Goal: Information Seeking & Learning: Learn about a topic

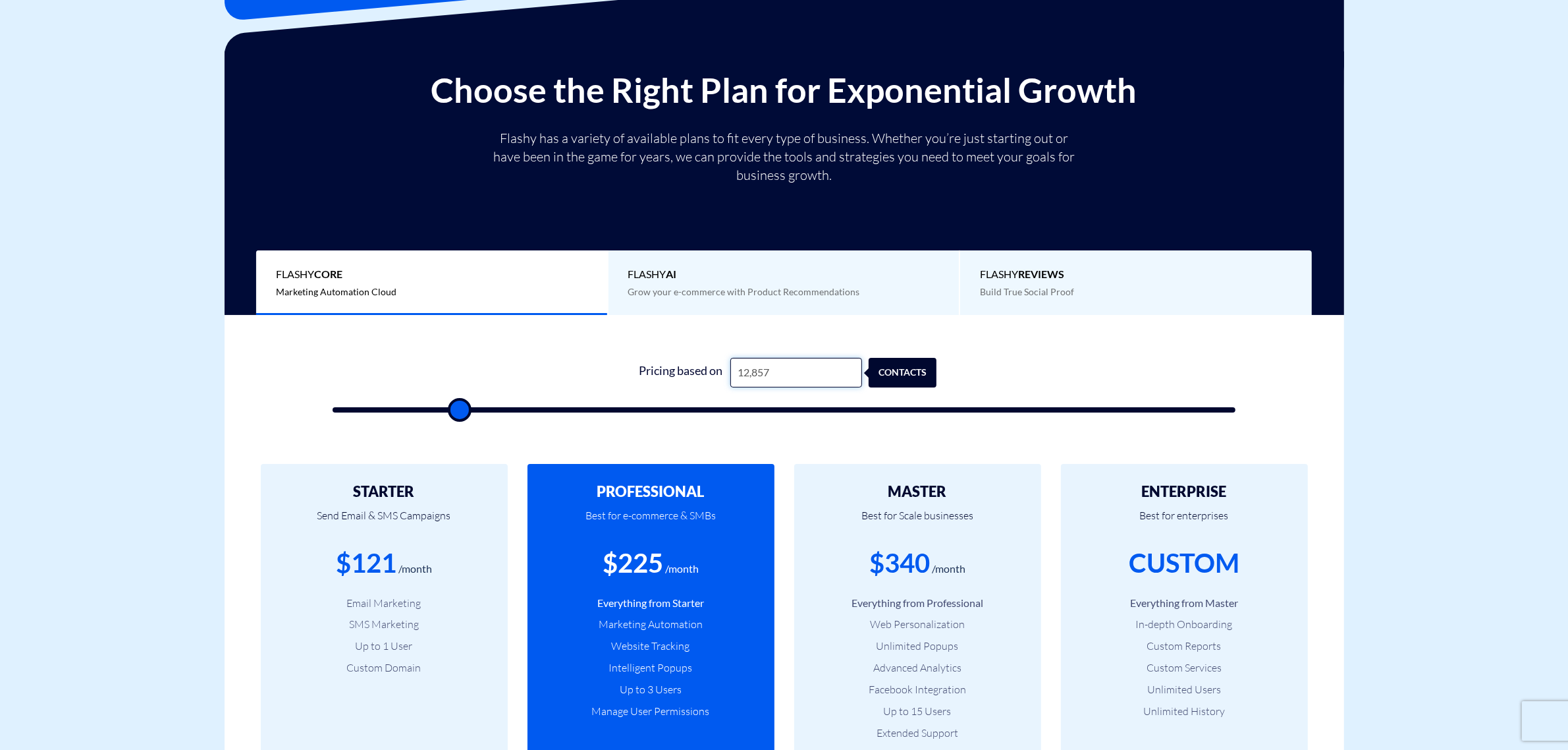
click at [772, 370] on input "12,857" at bounding box center [796, 372] width 132 height 30
type input "2"
type input "500"
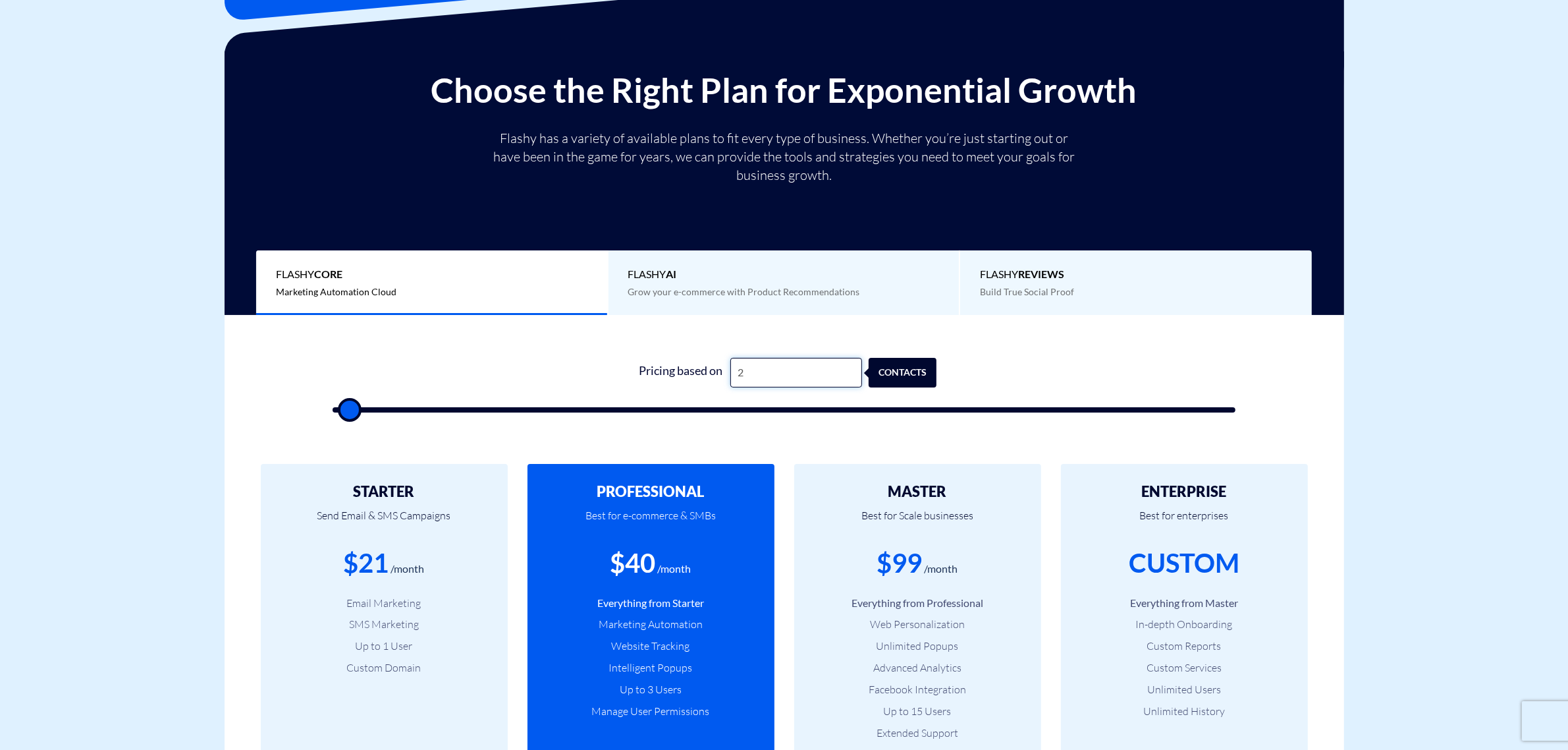
type input "20"
type input "500"
type input "200"
type input "500"
type input "2,000"
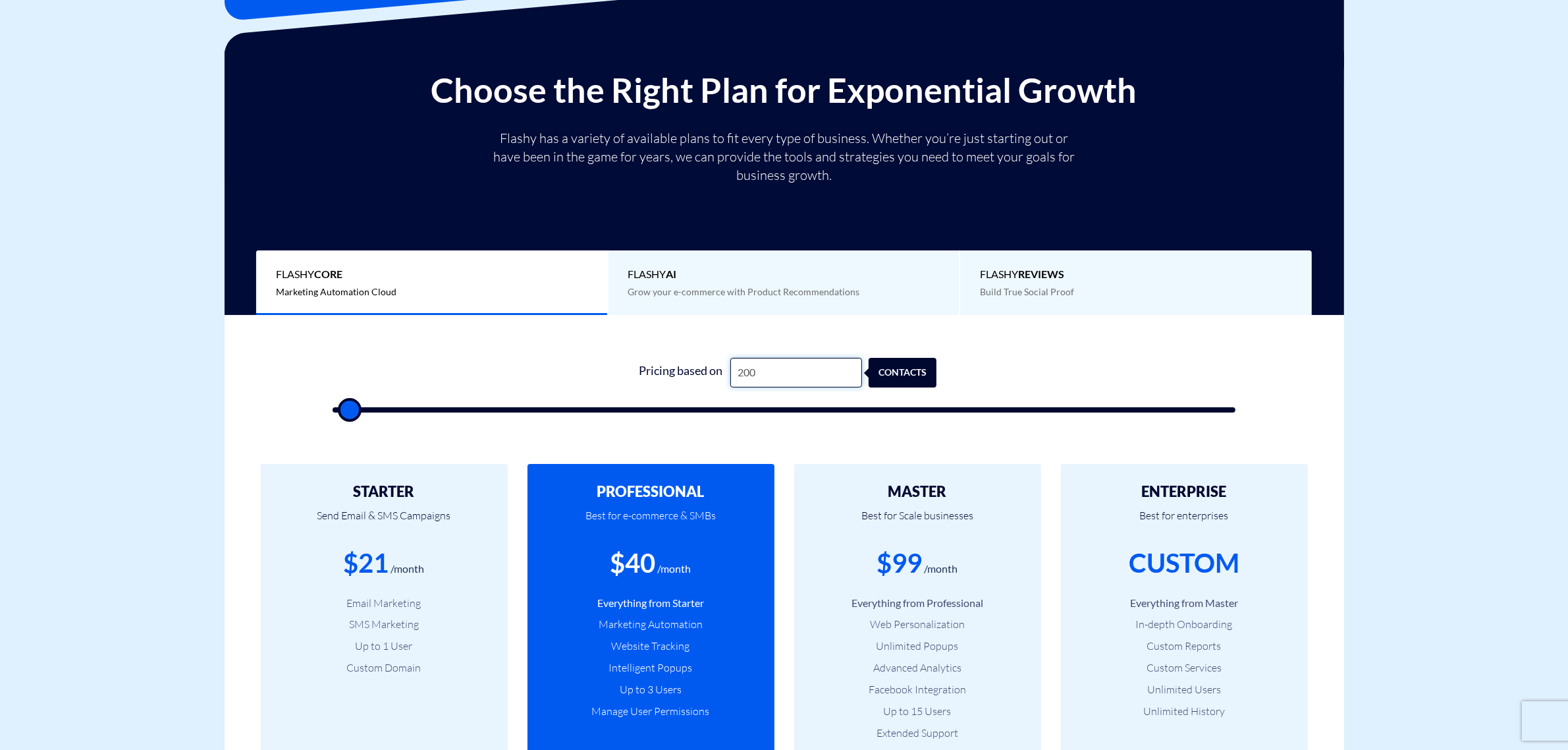
type input "2000"
type input "2,000"
